Goal: Task Accomplishment & Management: Manage account settings

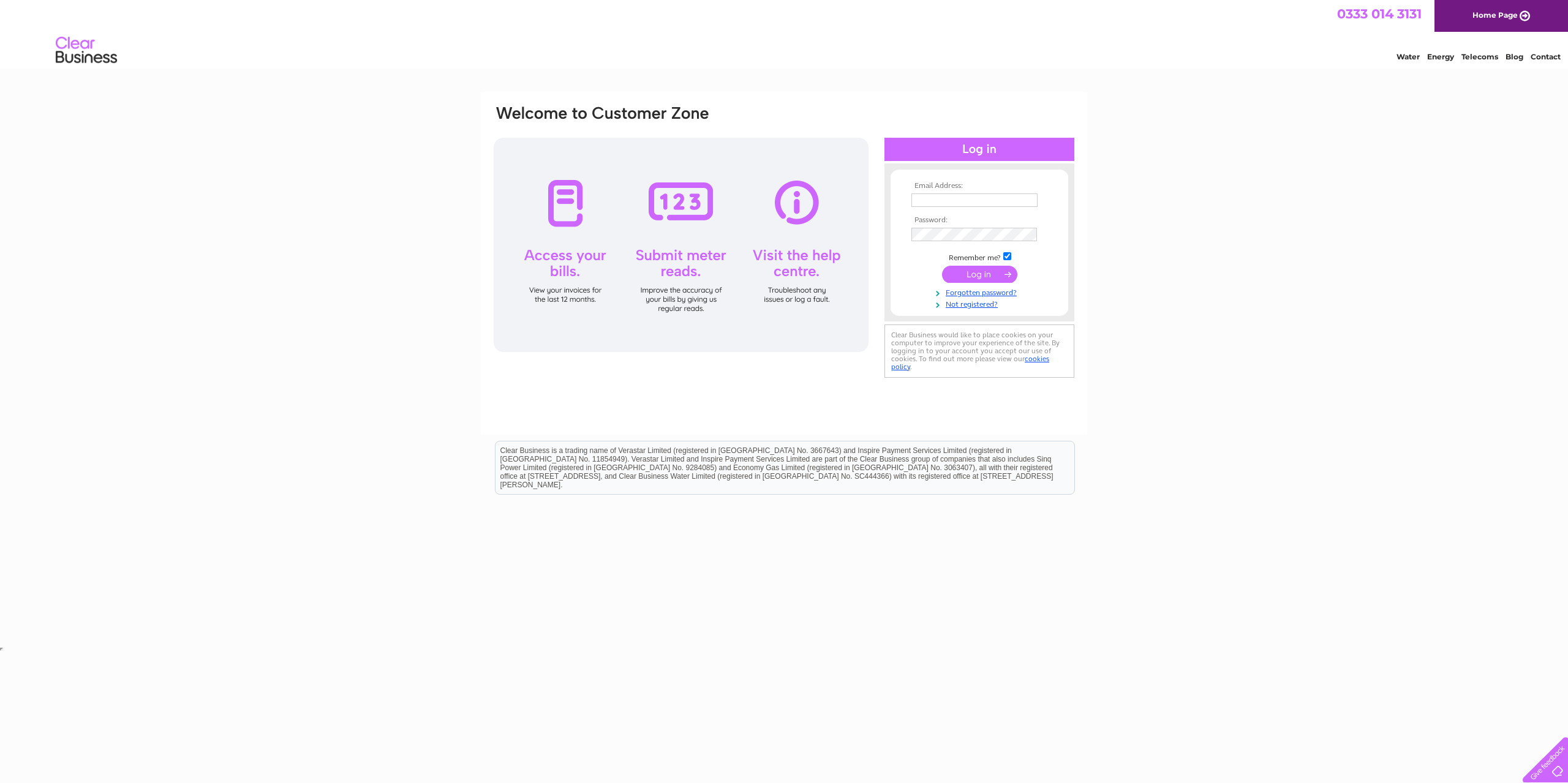
click at [947, 198] on input "text" at bounding box center [974, 200] width 126 height 13
type input "[PERSON_NAME][EMAIL_ADDRESS][PERSON_NAME][DOMAIN_NAME]"
click at [976, 272] on input "submit" at bounding box center [979, 276] width 75 height 17
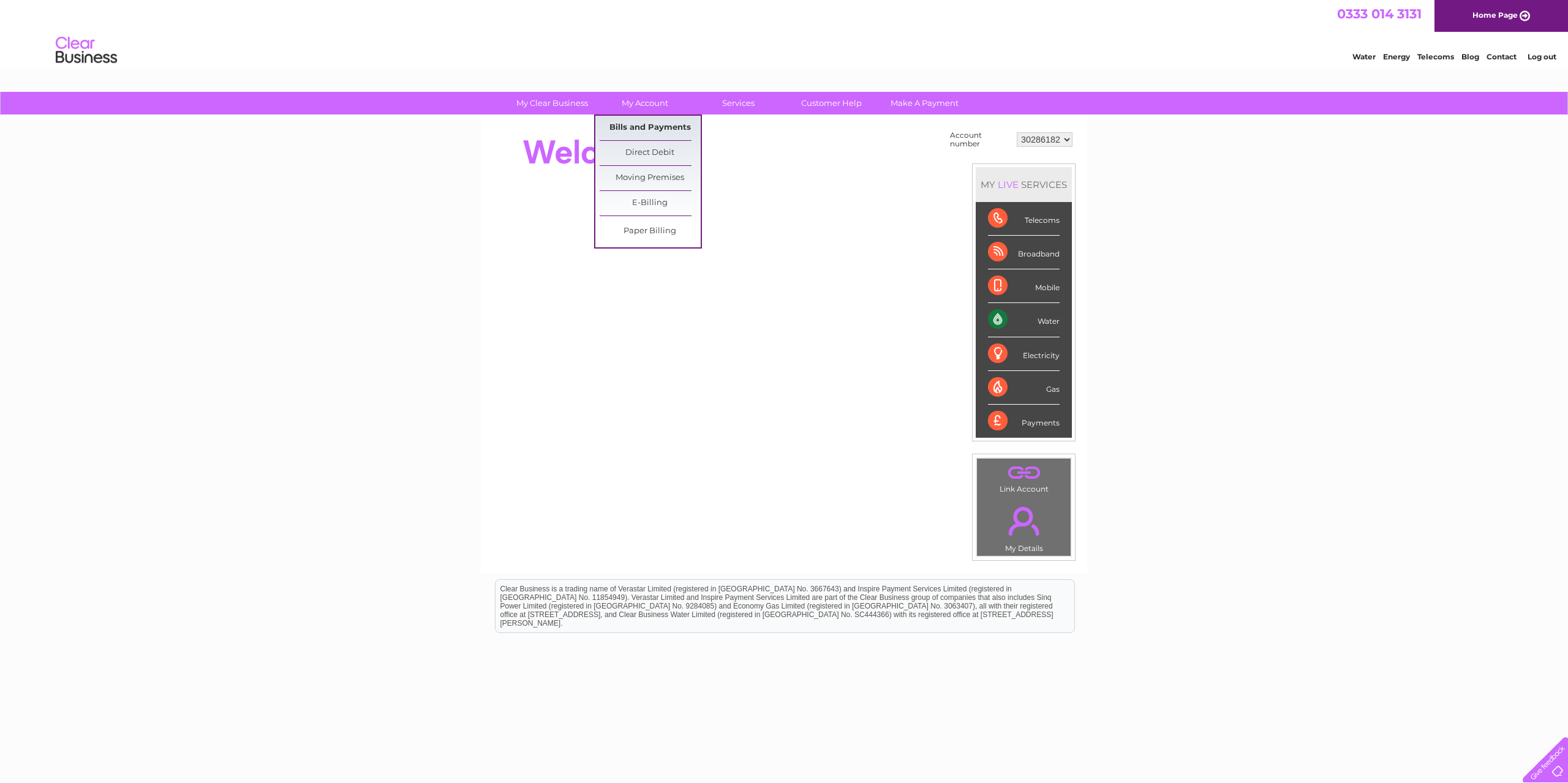
click at [651, 123] on link "Bills and Payments" at bounding box center [650, 127] width 101 height 24
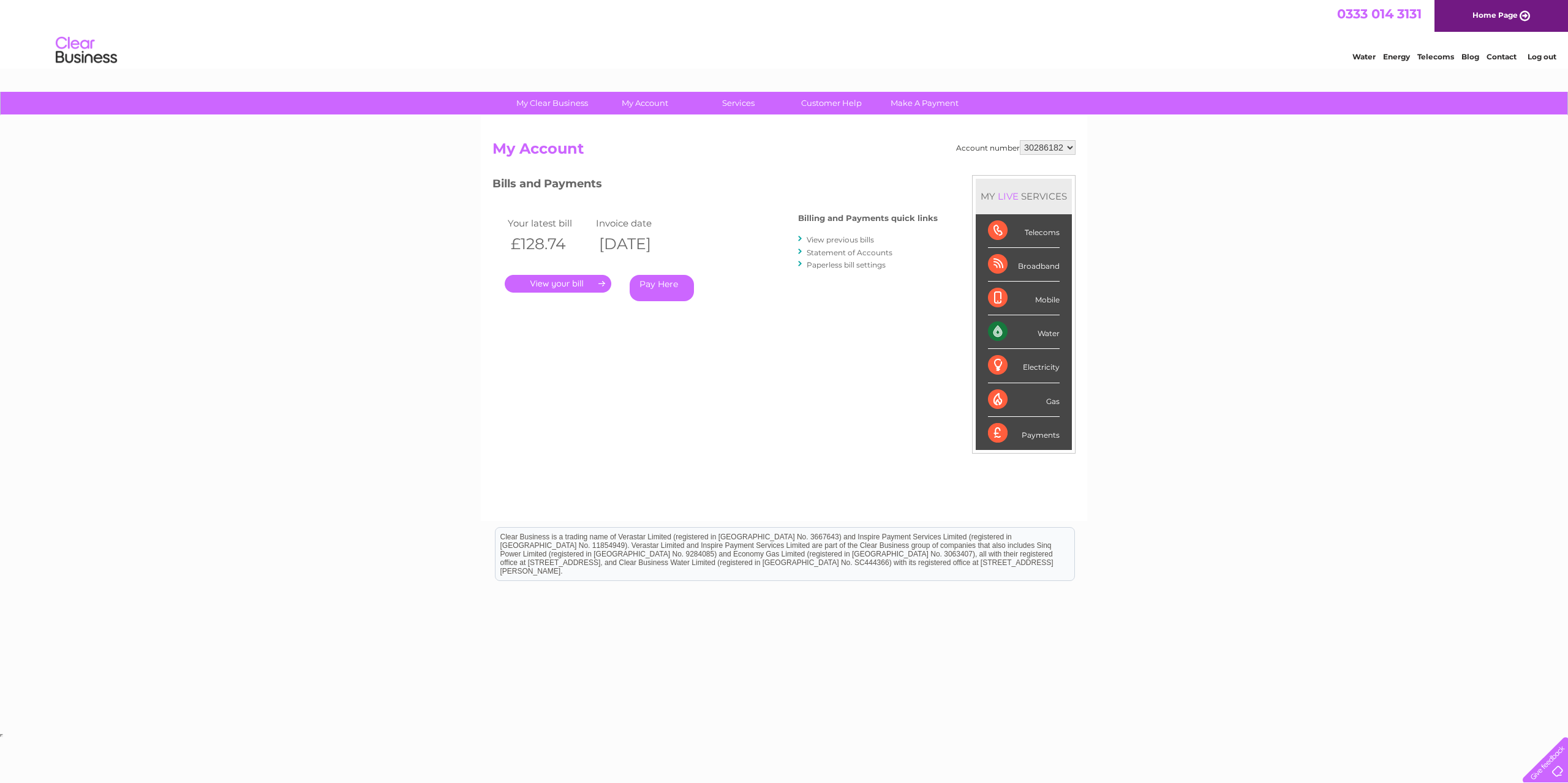
click at [570, 284] on link "." at bounding box center [558, 284] width 106 height 18
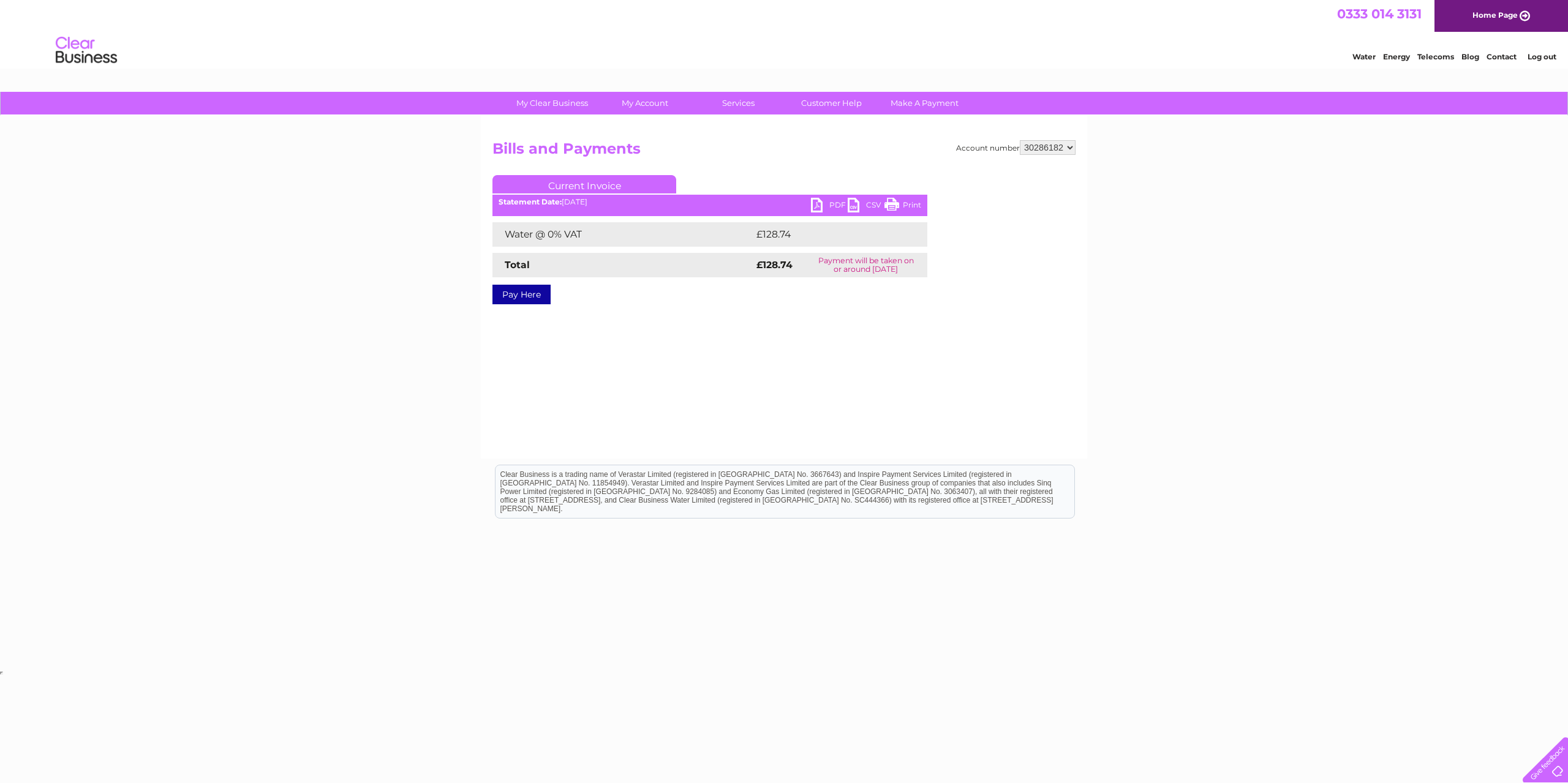
click at [835, 202] on link "PDF" at bounding box center [829, 206] width 37 height 18
